Goal: Navigation & Orientation: Find specific page/section

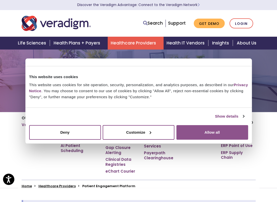
click at [223, 134] on button "Allow all" at bounding box center [213, 132] width 72 height 15
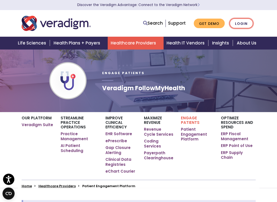
click at [242, 23] on link "Login" at bounding box center [242, 23] width 24 height 10
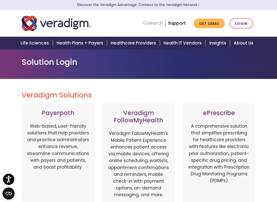
click at [157, 25] on link "Search" at bounding box center [153, 23] width 20 height 7
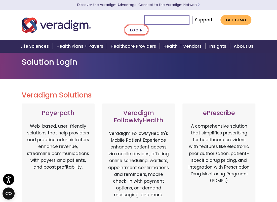
click at [135, 30] on link "Login" at bounding box center [137, 30] width 24 height 10
